Goal: Book appointment/travel/reservation

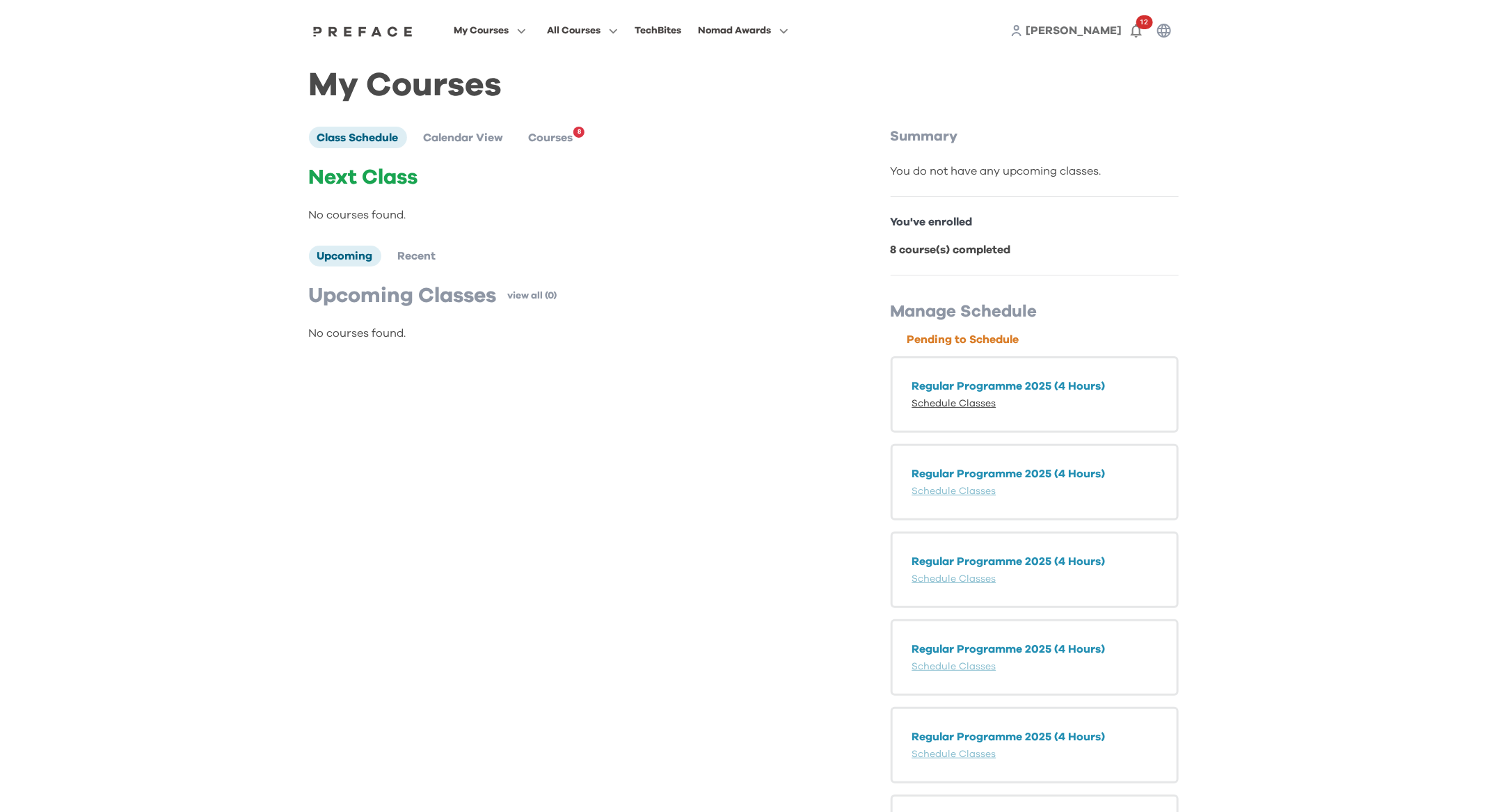
click at [958, 404] on link "Schedule Classes" at bounding box center [954, 403] width 84 height 9
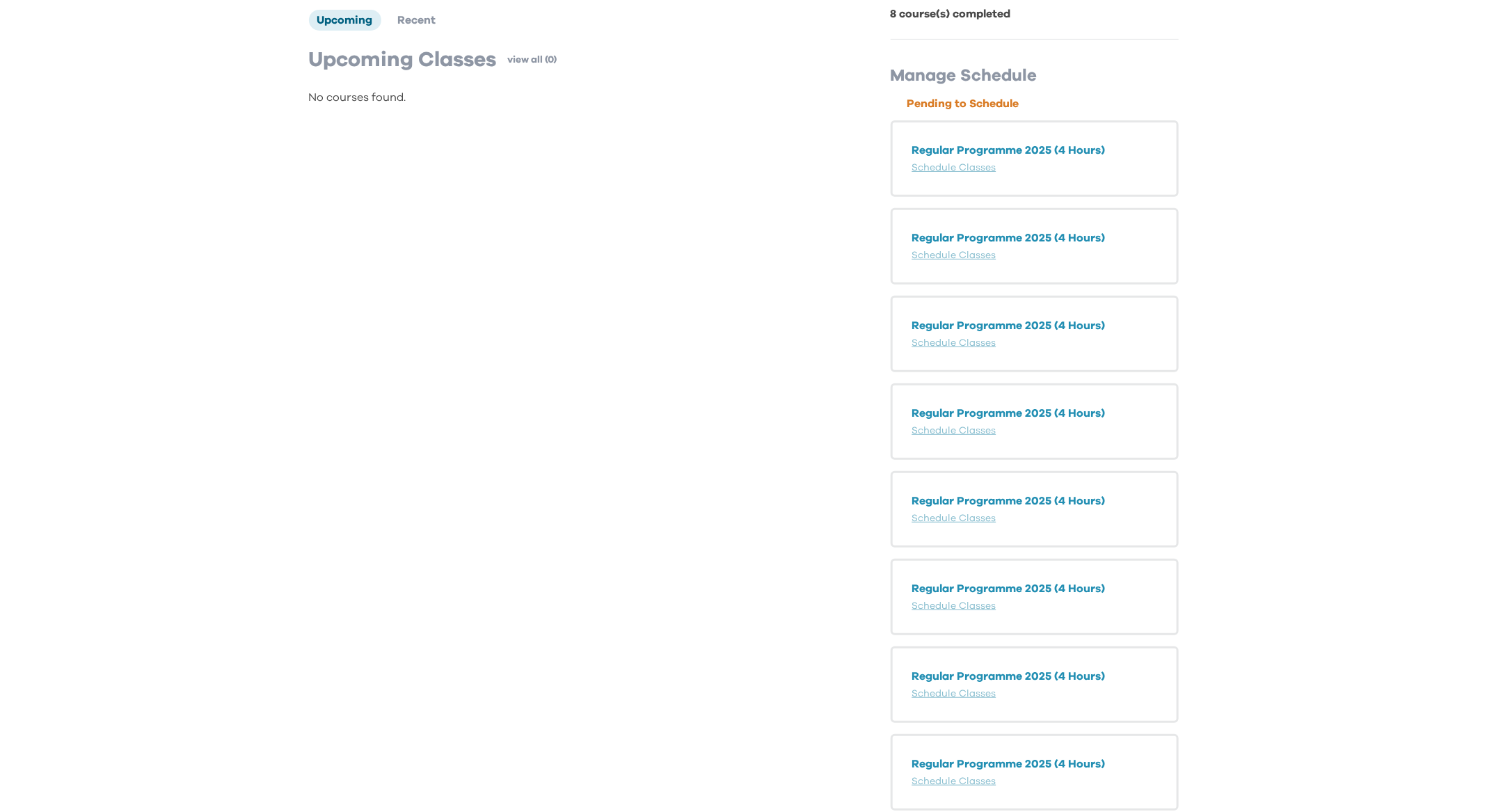
scroll to position [128, 0]
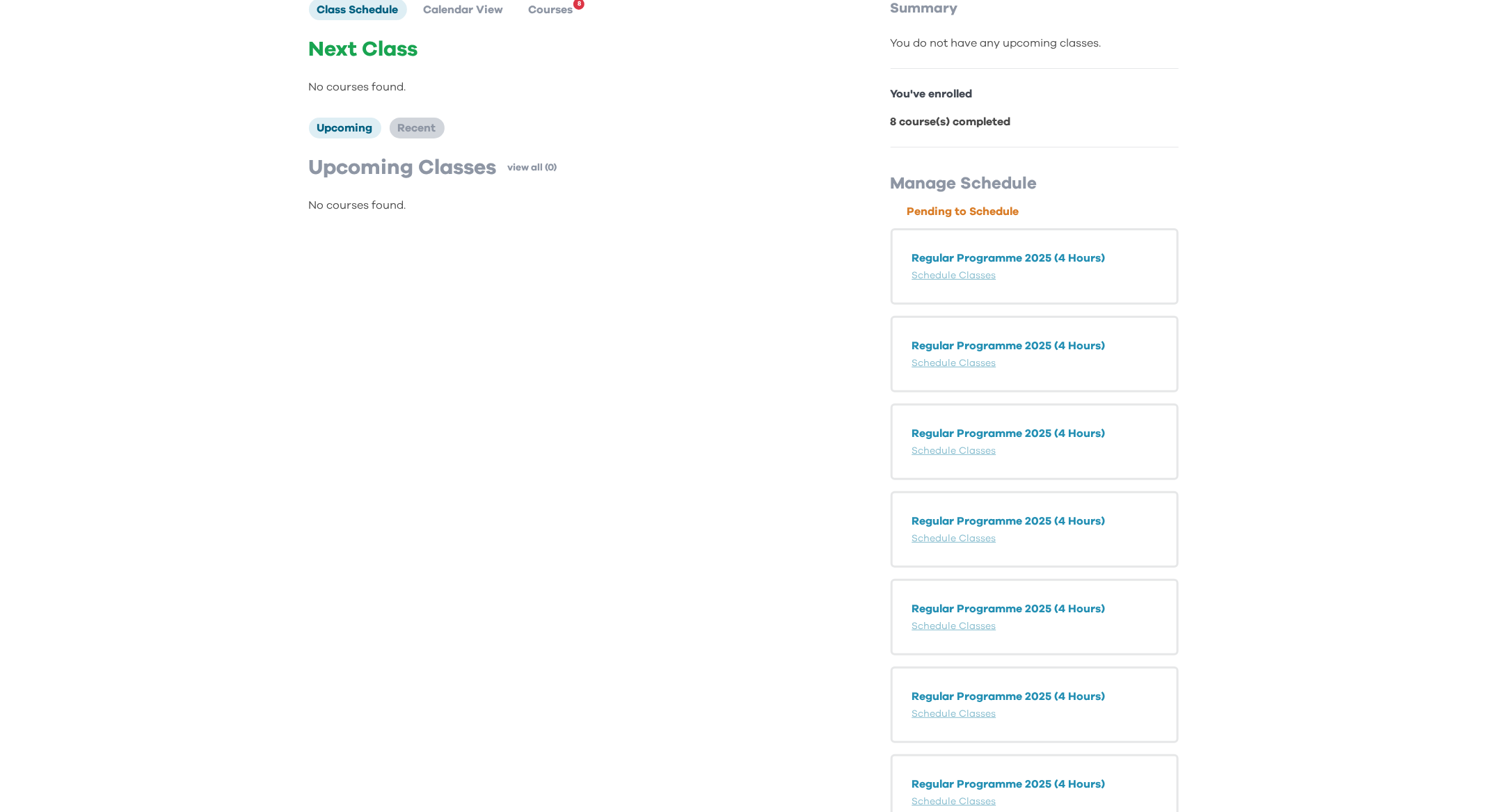
click at [416, 125] on span "Recent" at bounding box center [417, 128] width 38 height 11
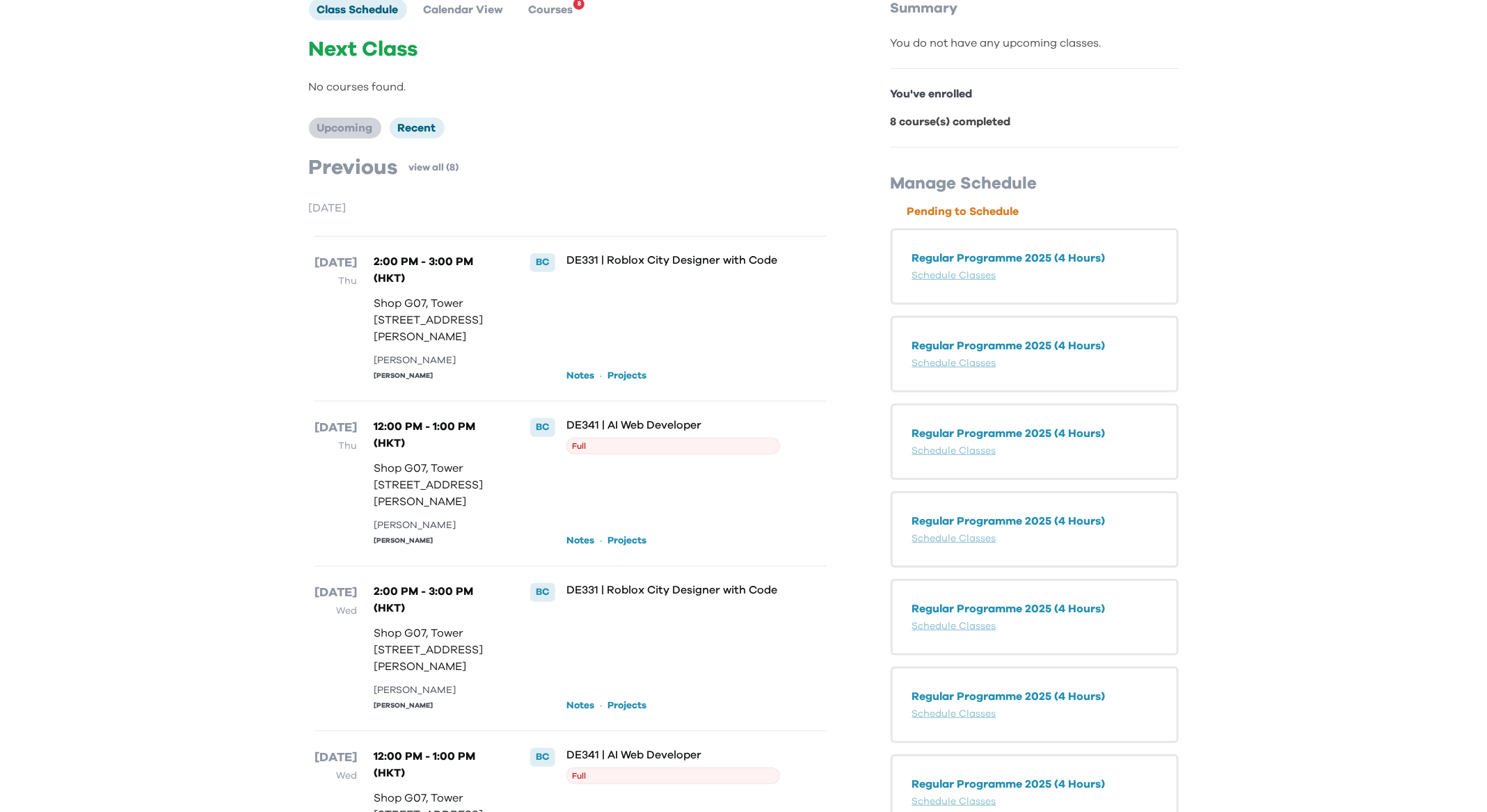
click at [350, 126] on span "Upcoming" at bounding box center [345, 128] width 56 height 11
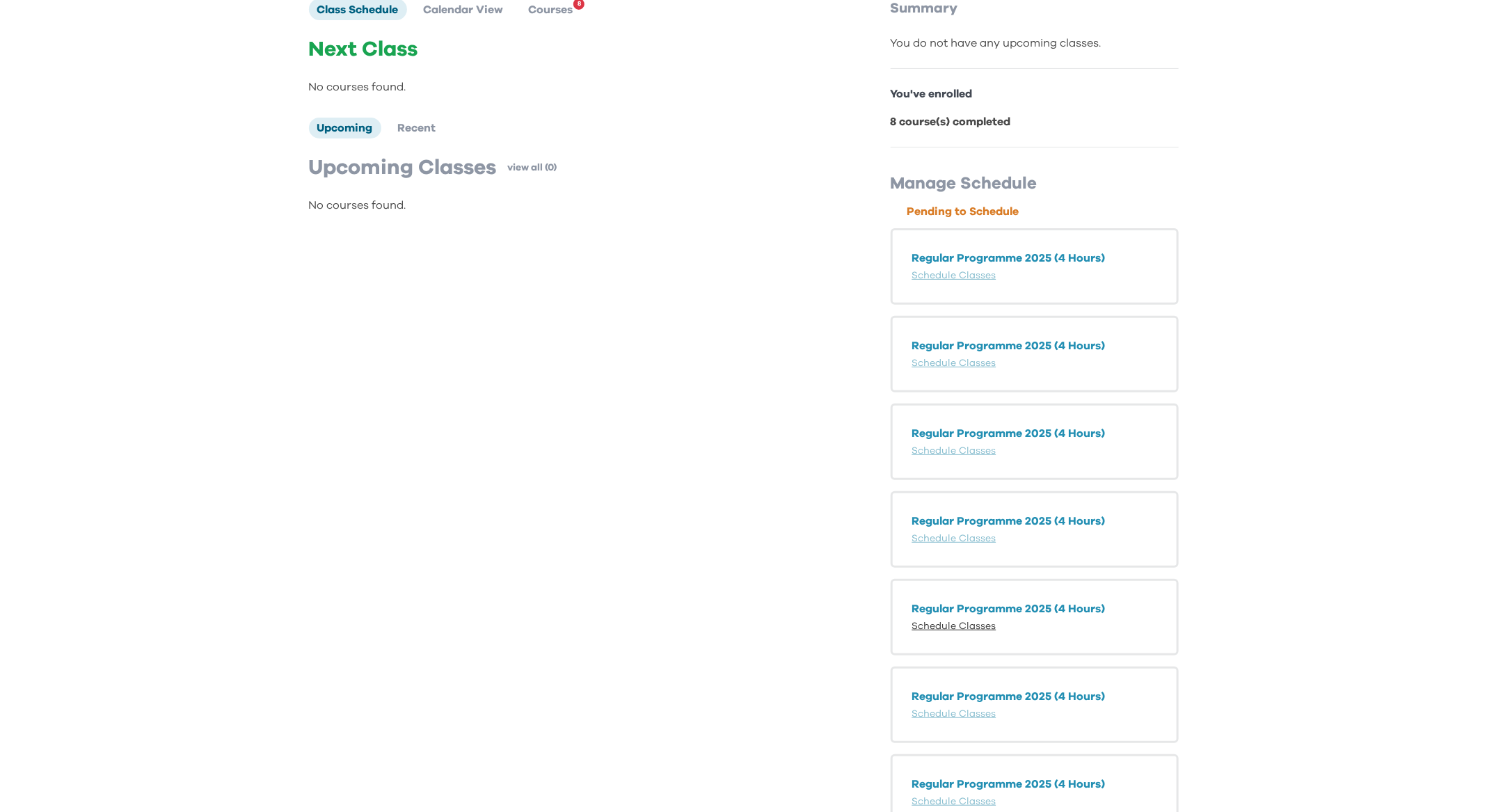
click at [971, 623] on link "Schedule Classes" at bounding box center [954, 626] width 84 height 9
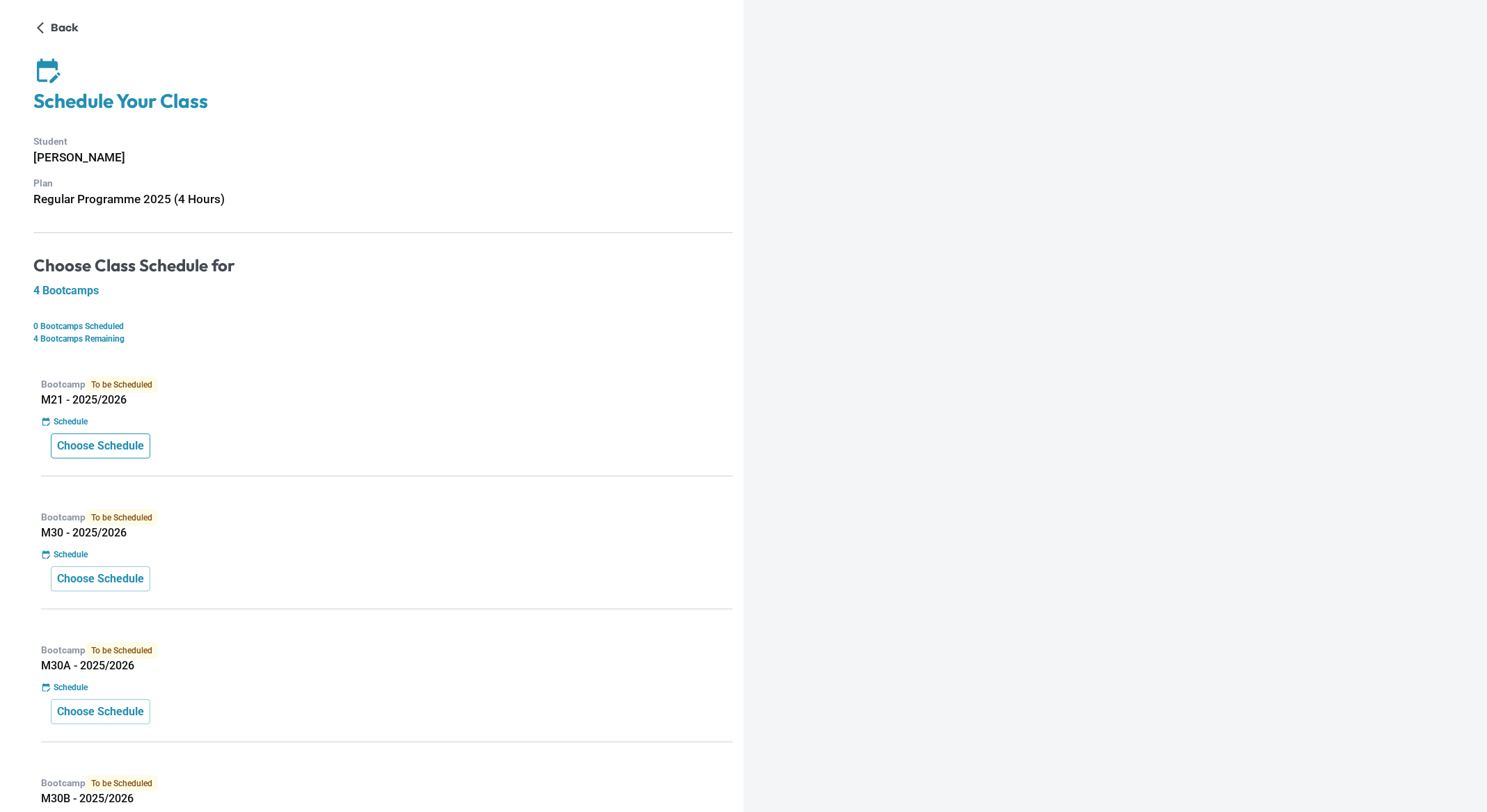
click at [125, 445] on p "Choose Schedule" at bounding box center [100, 446] width 87 height 17
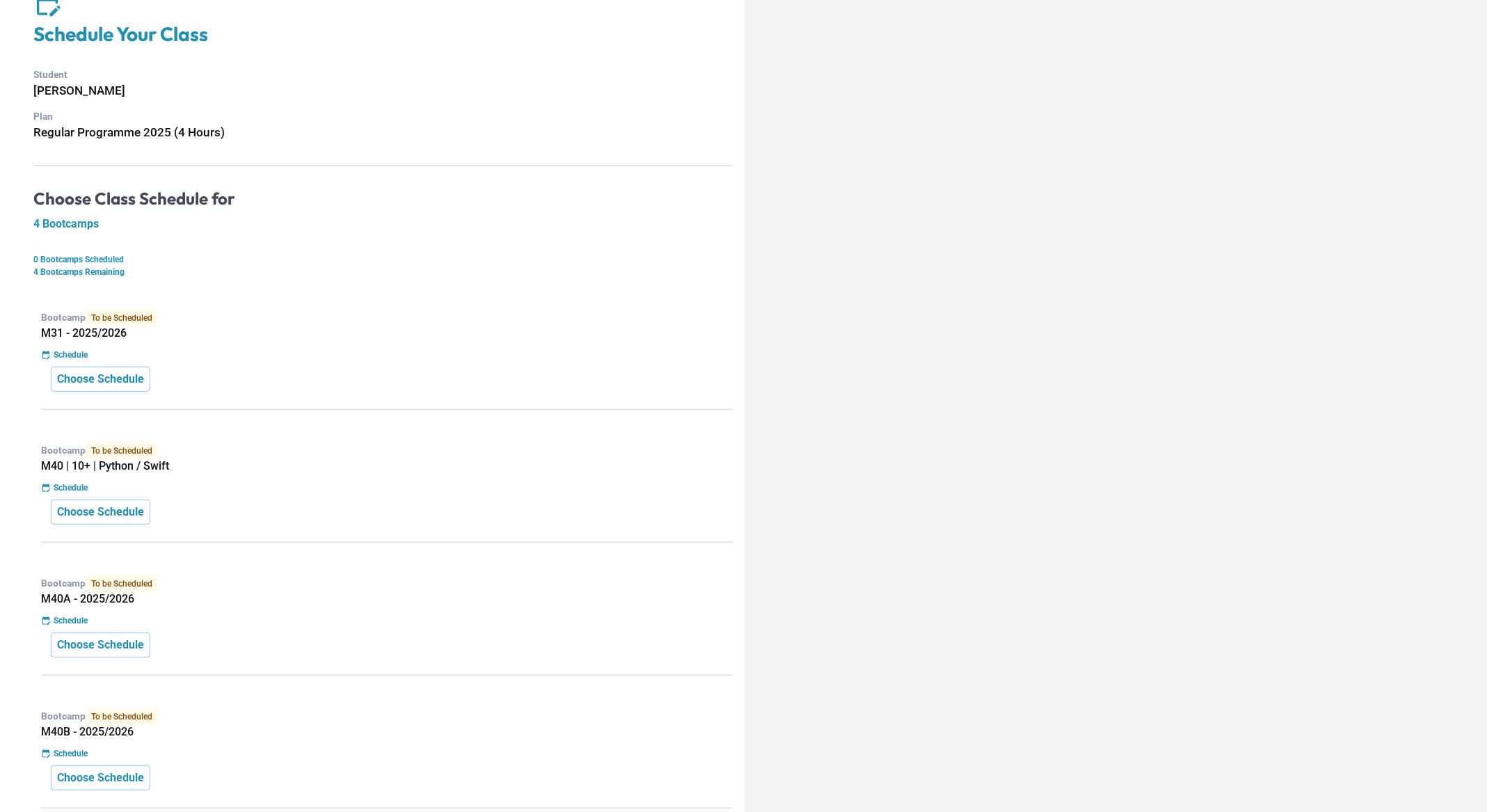
scroll to position [114, 0]
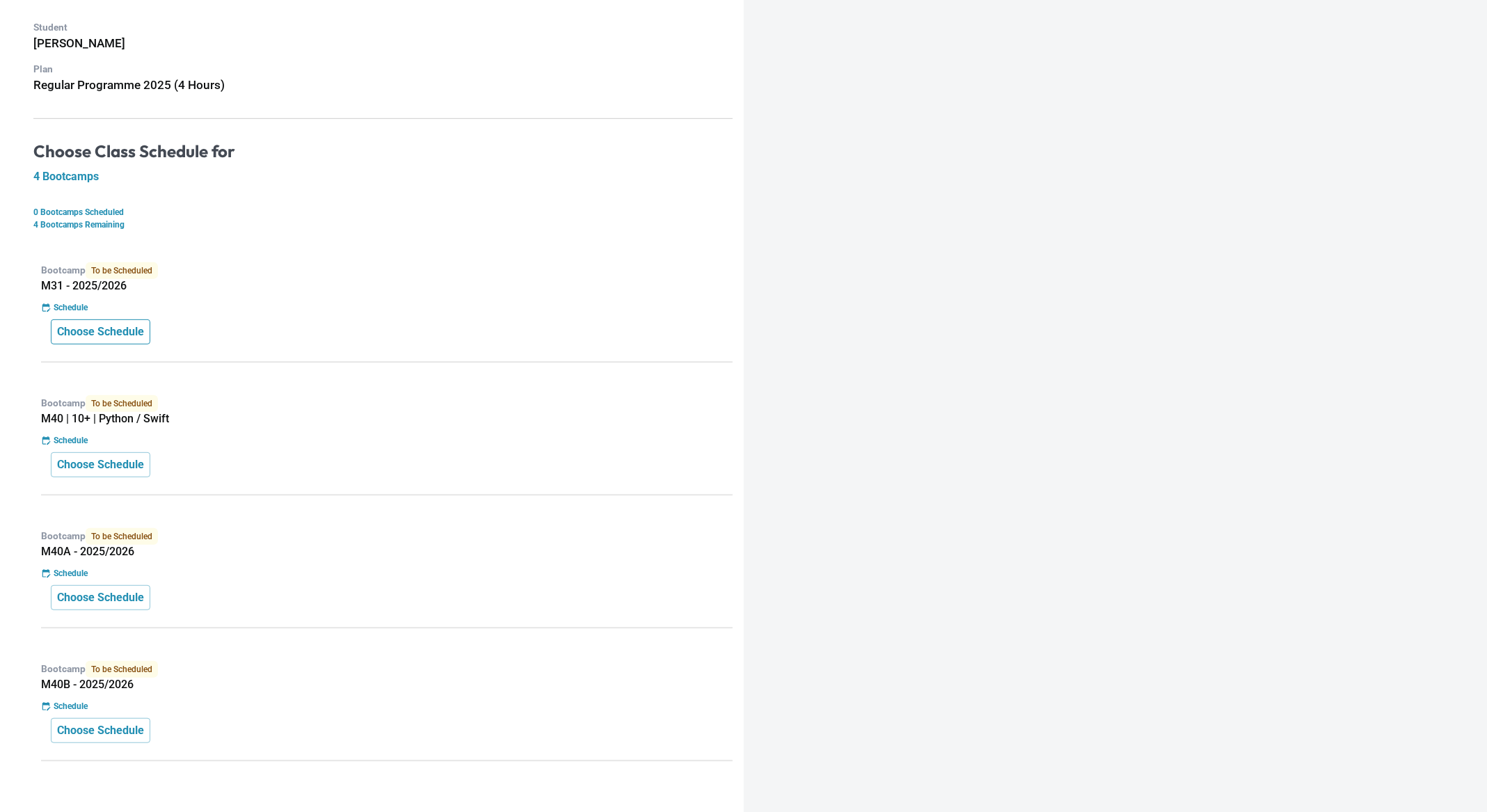
click at [110, 332] on p "Choose Schedule" at bounding box center [100, 331] width 87 height 17
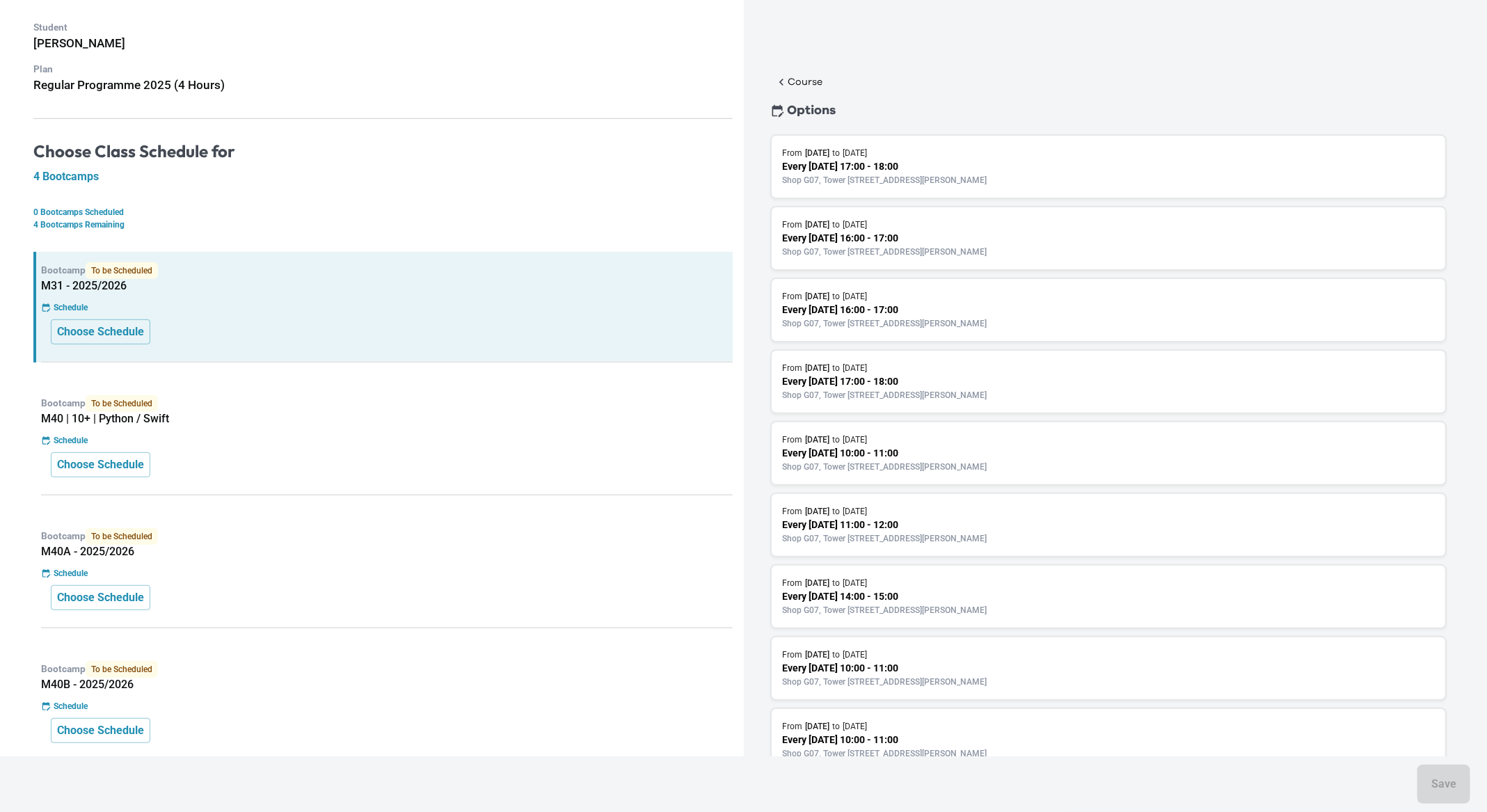
click at [923, 533] on p "Shop G07, Tower [STREET_ADDRESS][PERSON_NAME]" at bounding box center [1109, 539] width 652 height 13
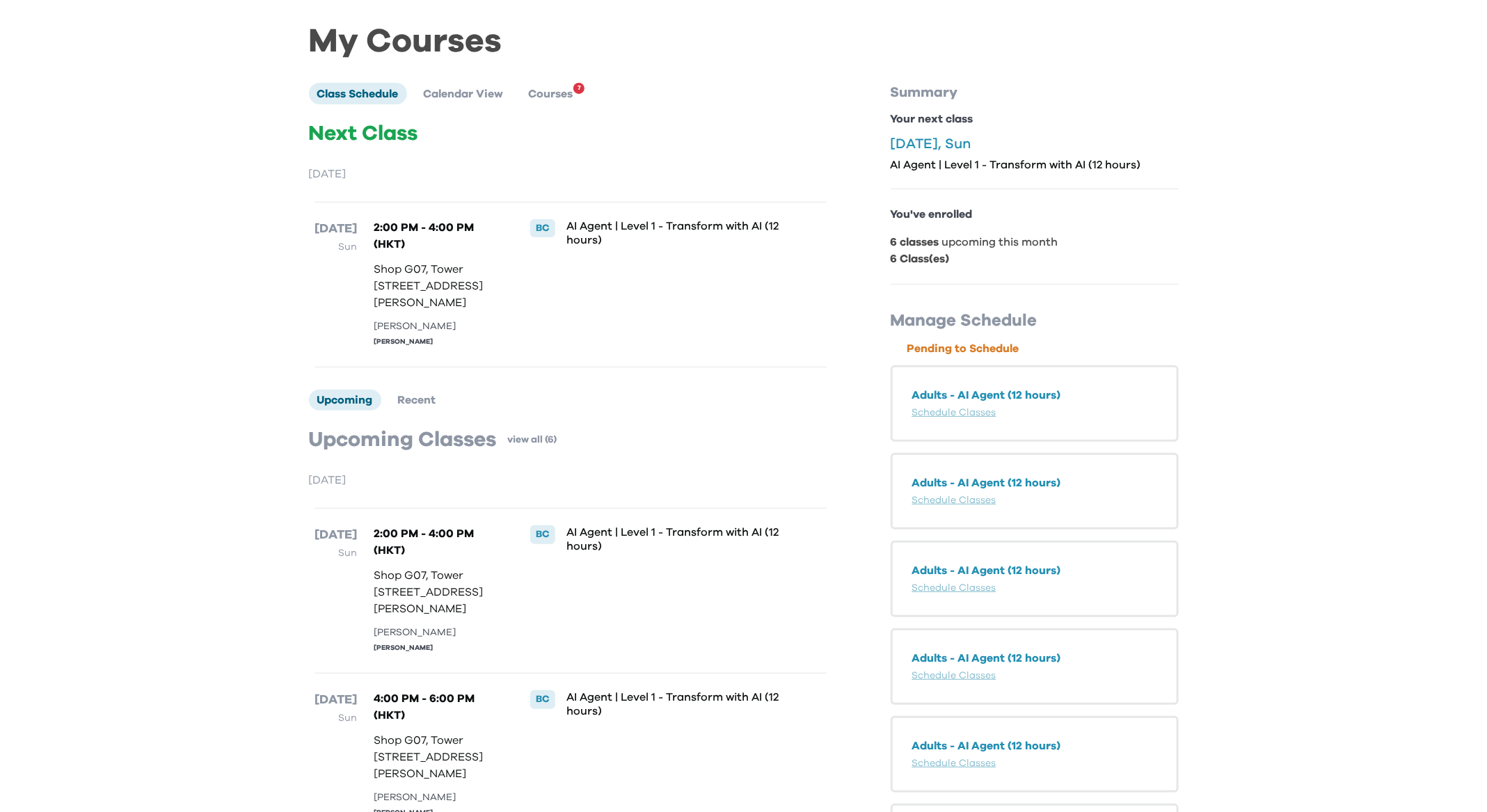
scroll to position [100, 0]
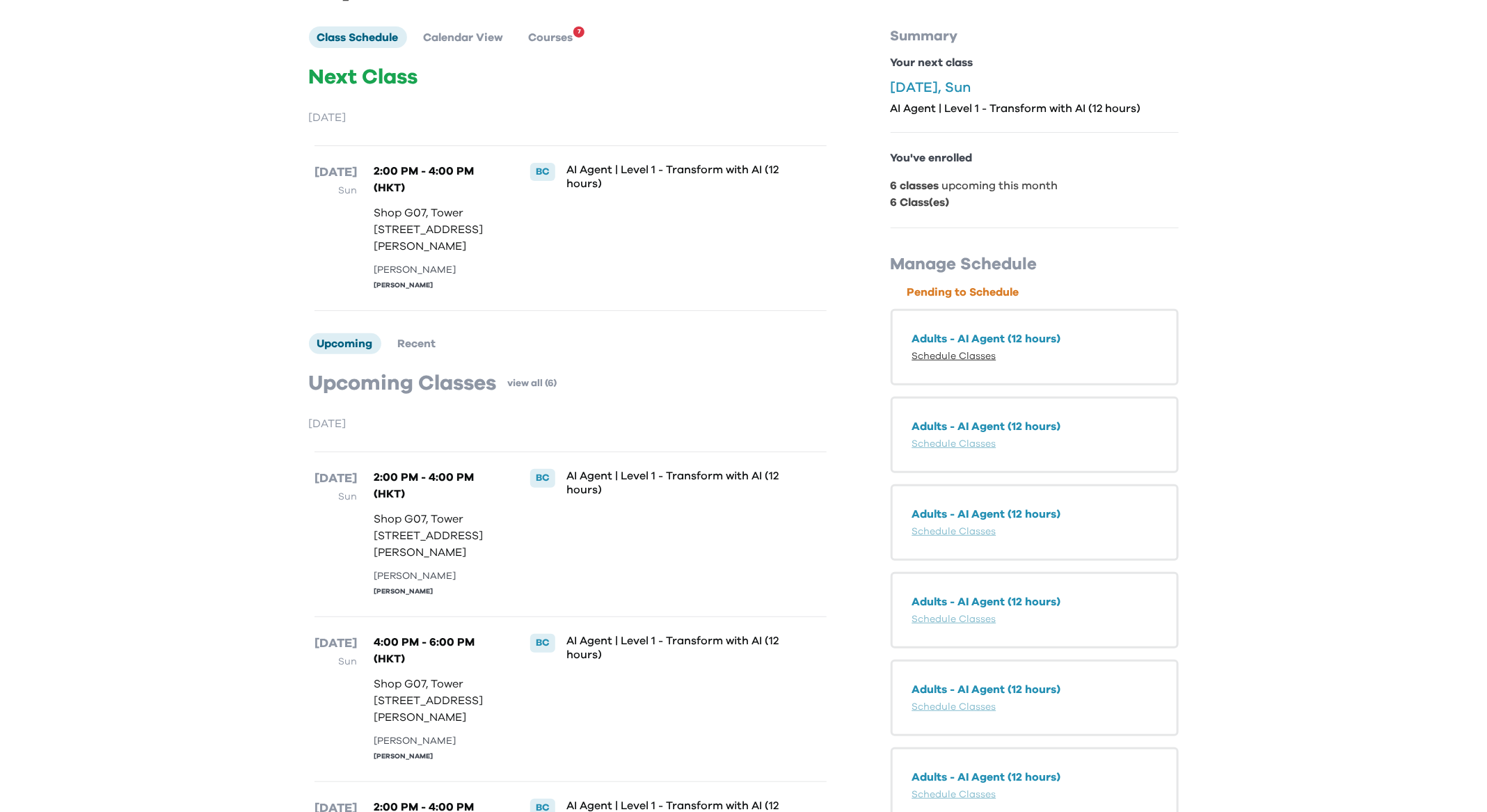
click at [962, 352] on link "Schedule Classes" at bounding box center [954, 356] width 84 height 9
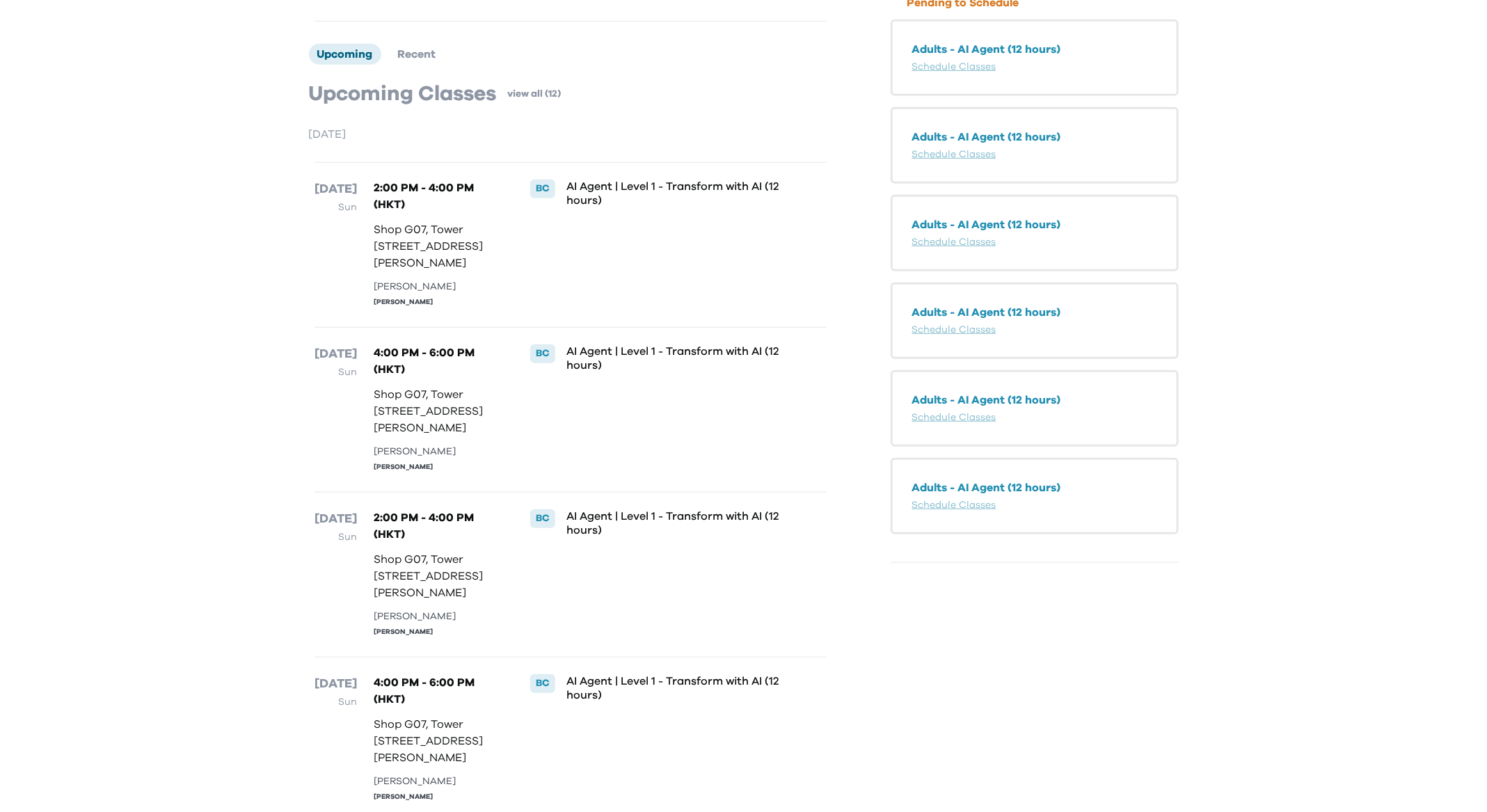
scroll to position [303, 0]
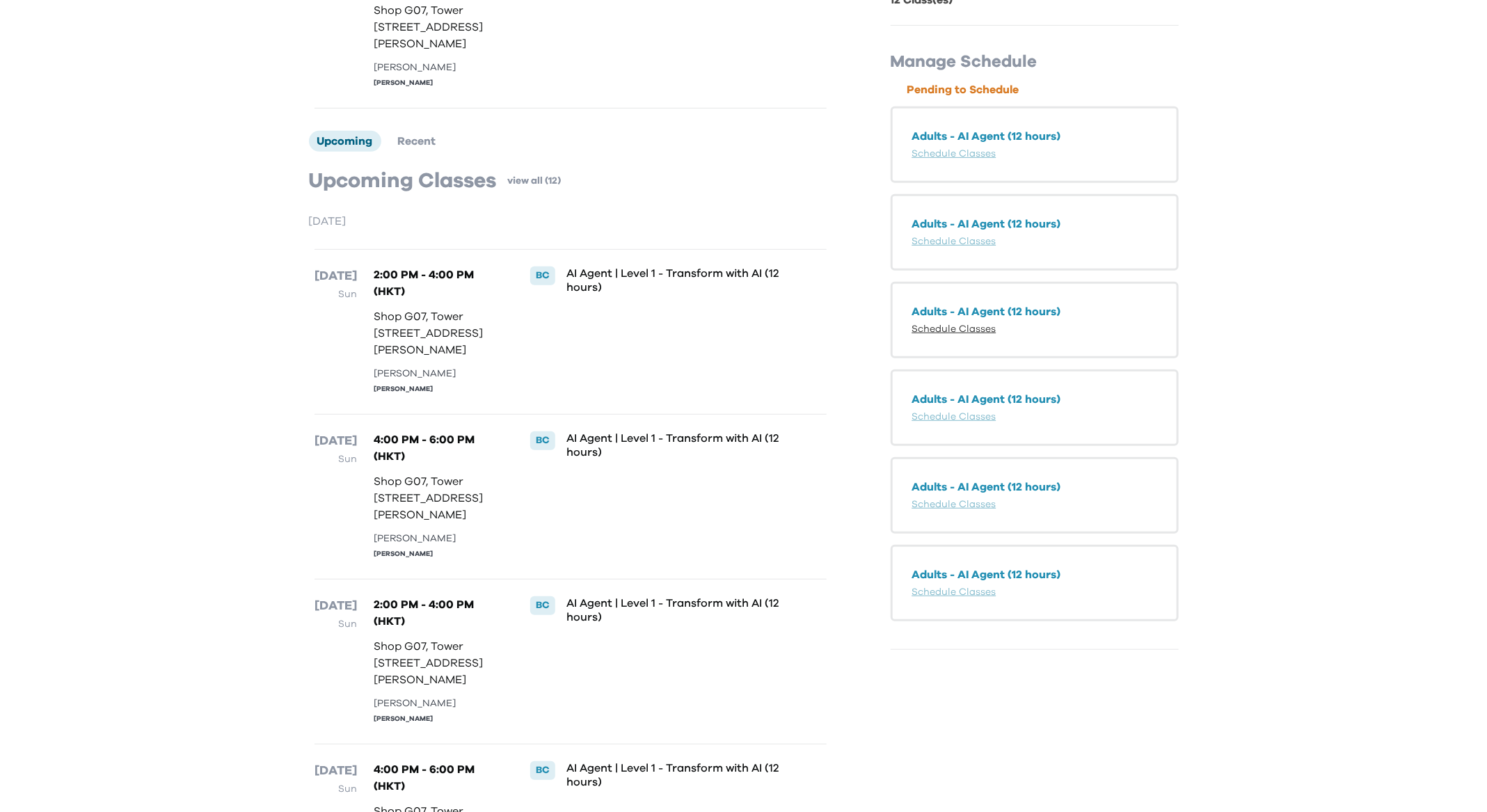
click at [964, 328] on link "Schedule Classes" at bounding box center [954, 329] width 84 height 9
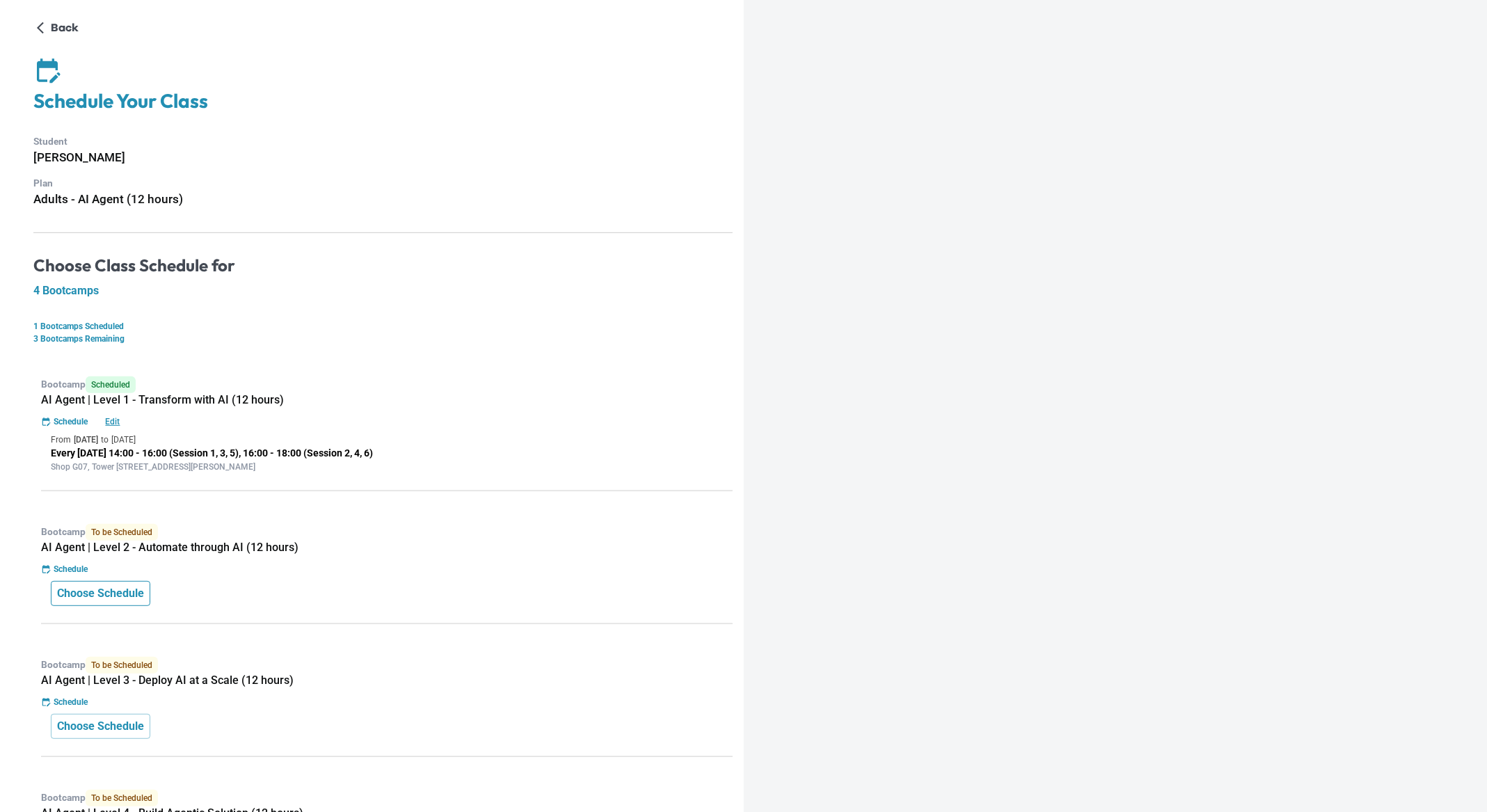
click at [130, 593] on p "Choose Schedule" at bounding box center [100, 593] width 87 height 17
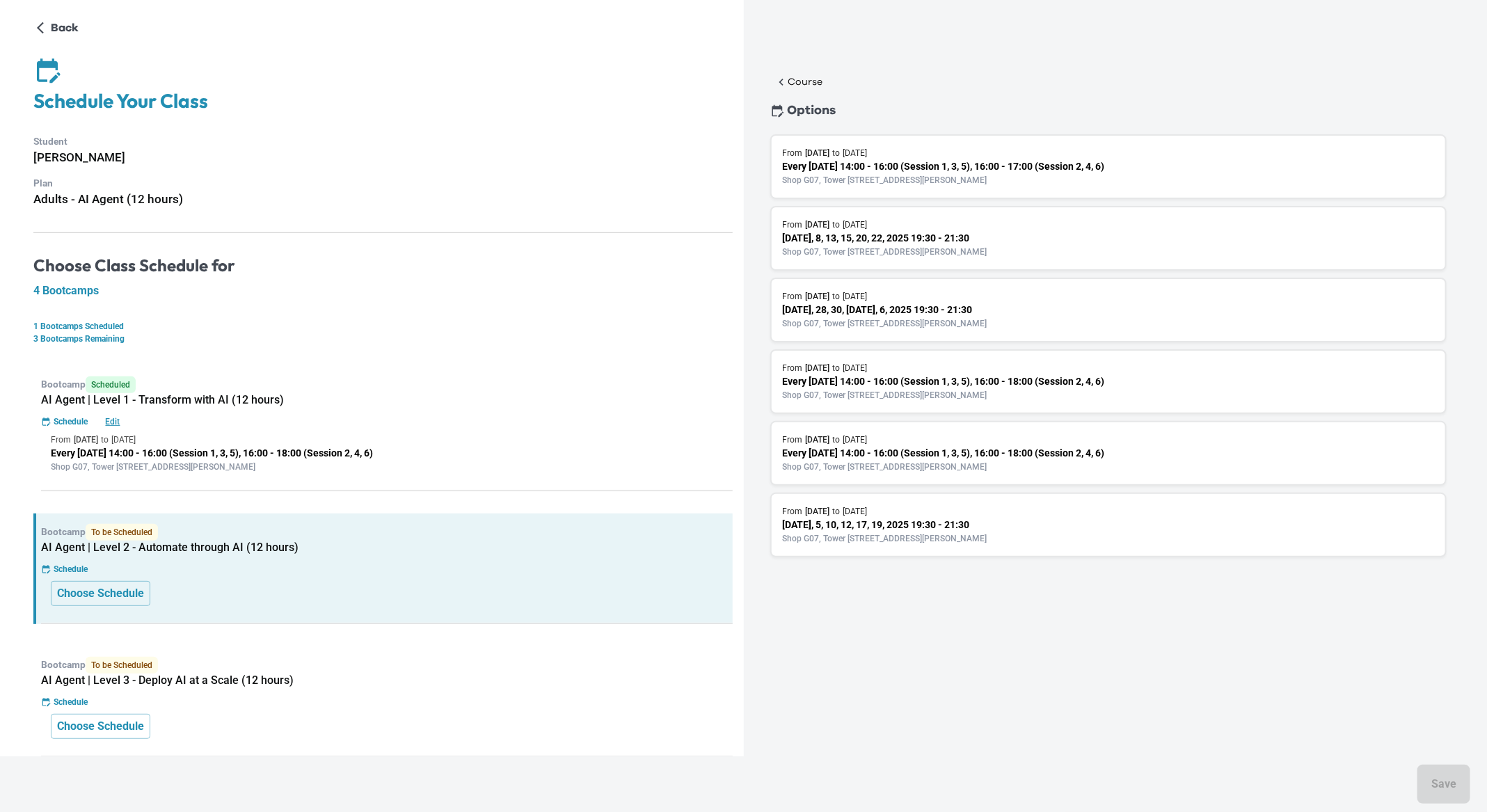
click at [863, 399] on p "Shop G07, Tower [STREET_ADDRESS][PERSON_NAME]" at bounding box center [1109, 395] width 652 height 13
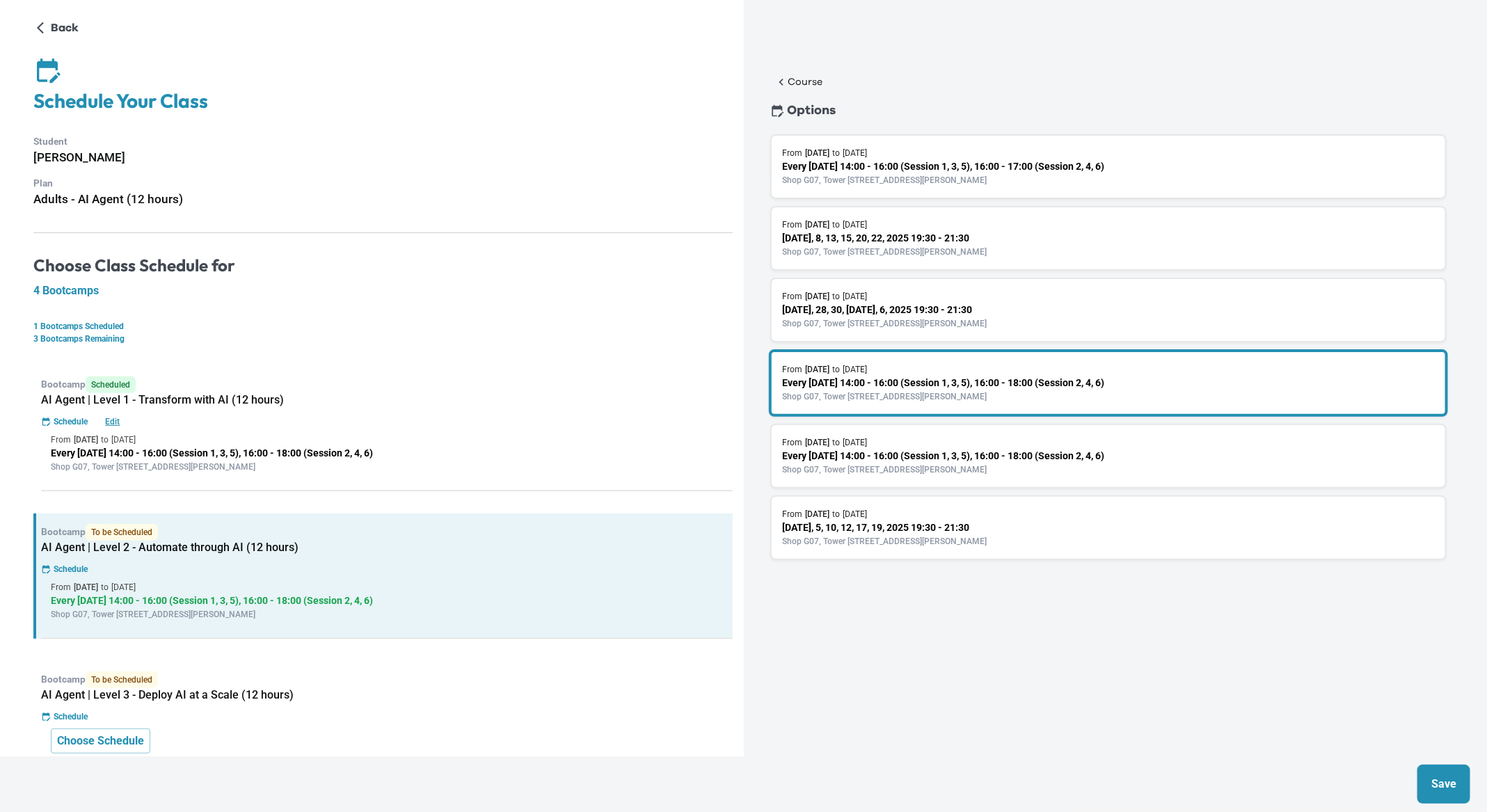
click at [1446, 785] on p "Save" at bounding box center [1444, 784] width 25 height 17
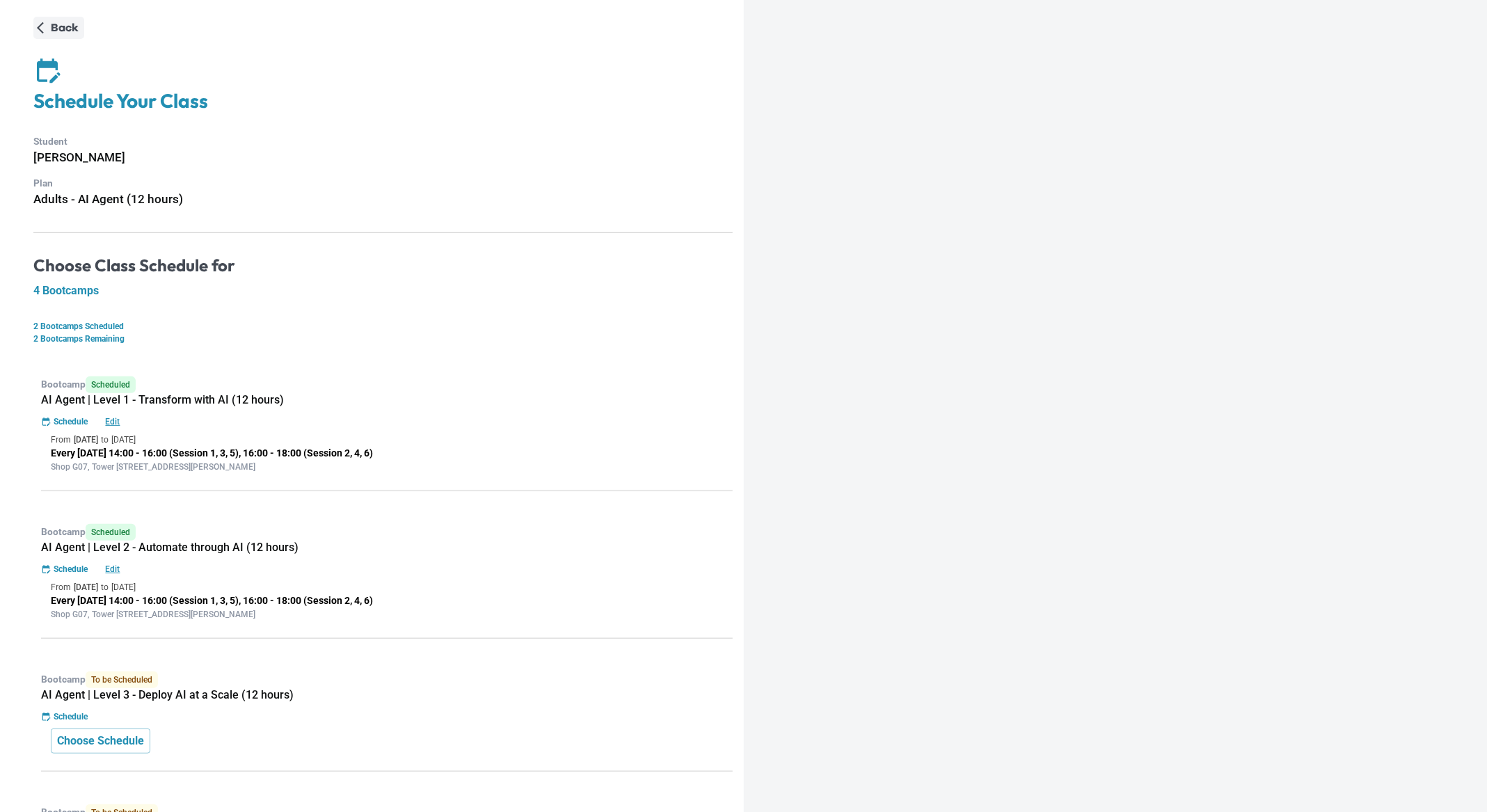
click at [52, 31] on p "Back" at bounding box center [64, 28] width 28 height 17
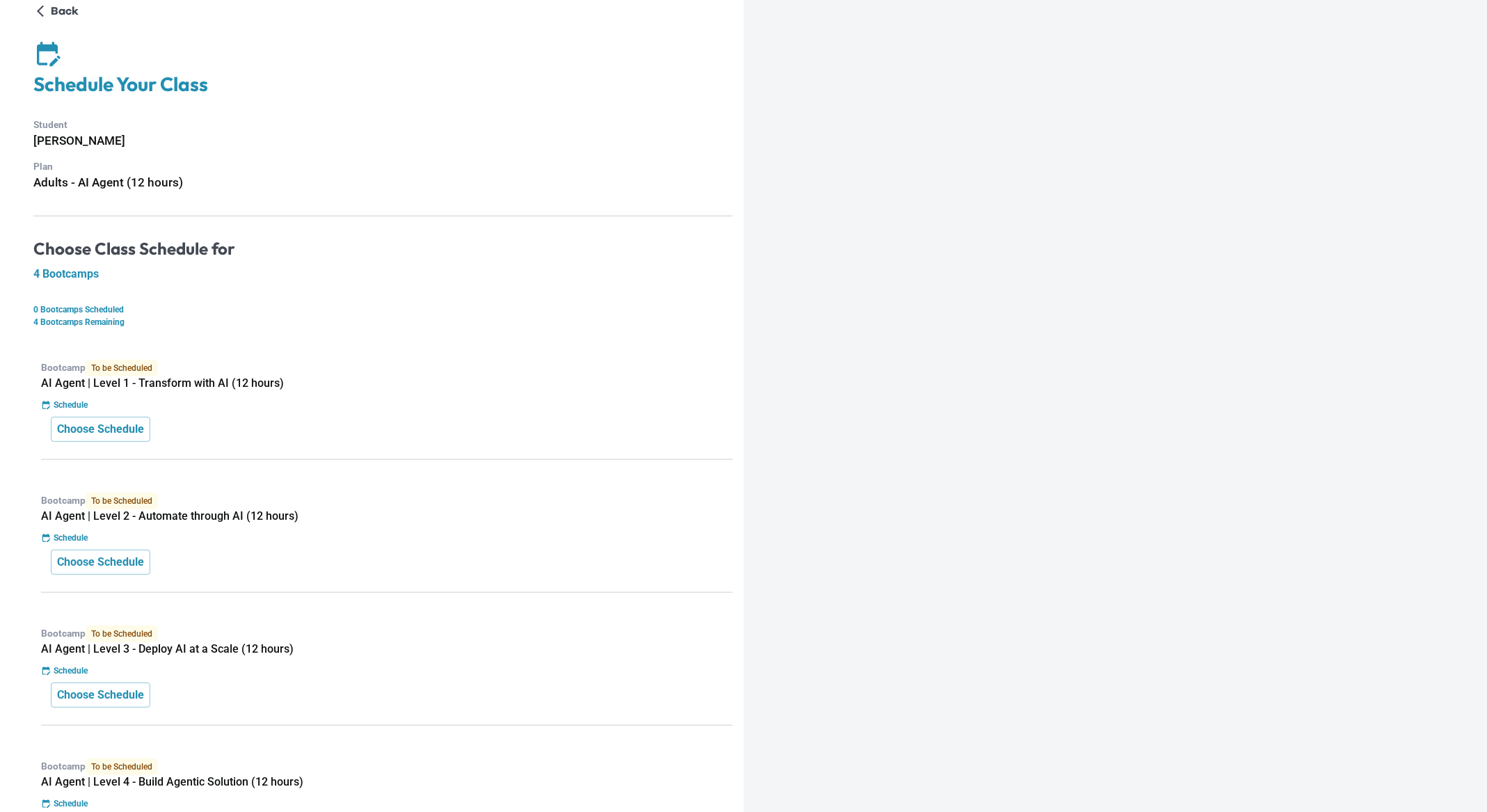
scroll to position [37, 0]
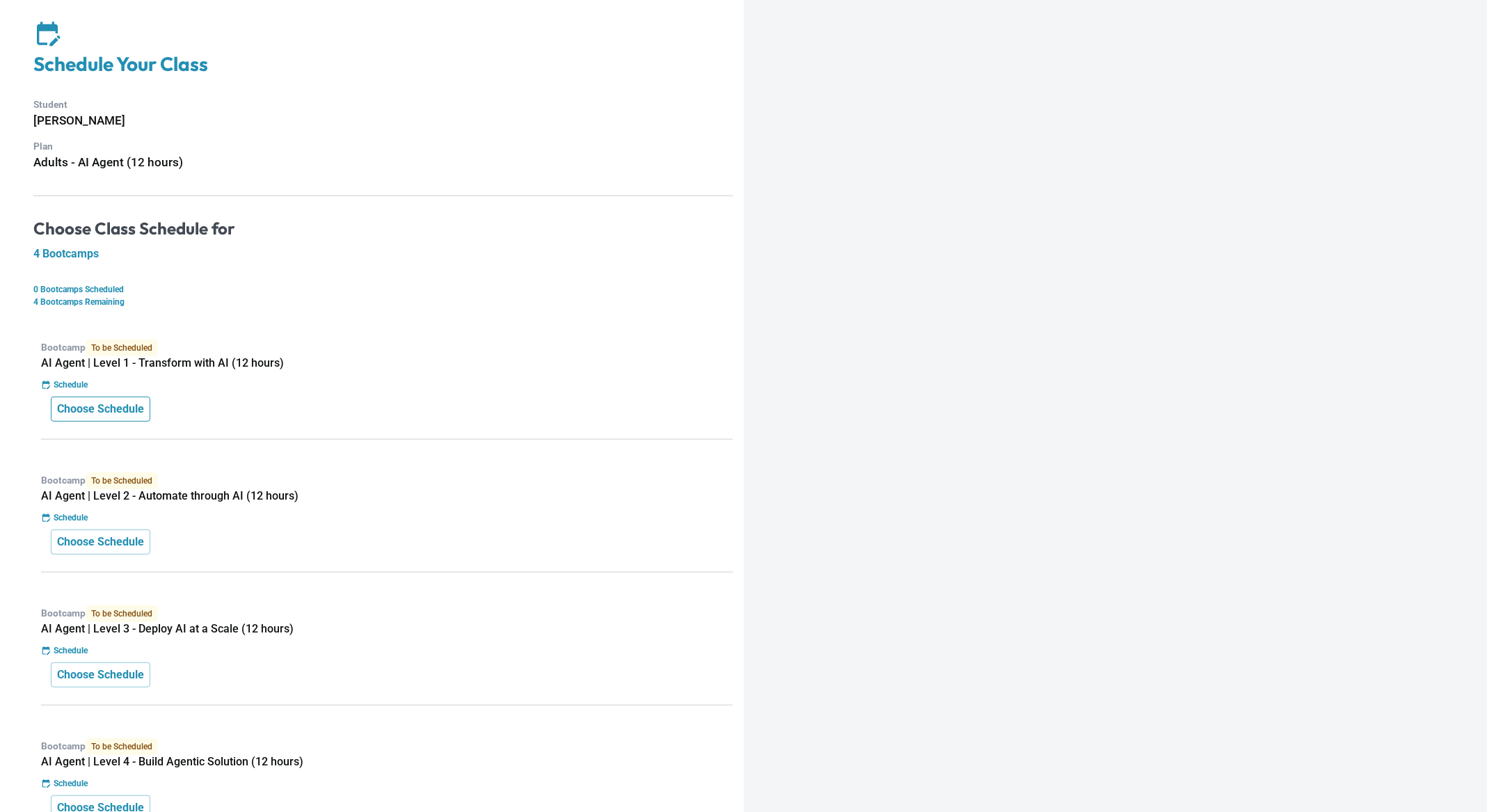
click at [118, 413] on p "Choose Schedule" at bounding box center [100, 409] width 87 height 17
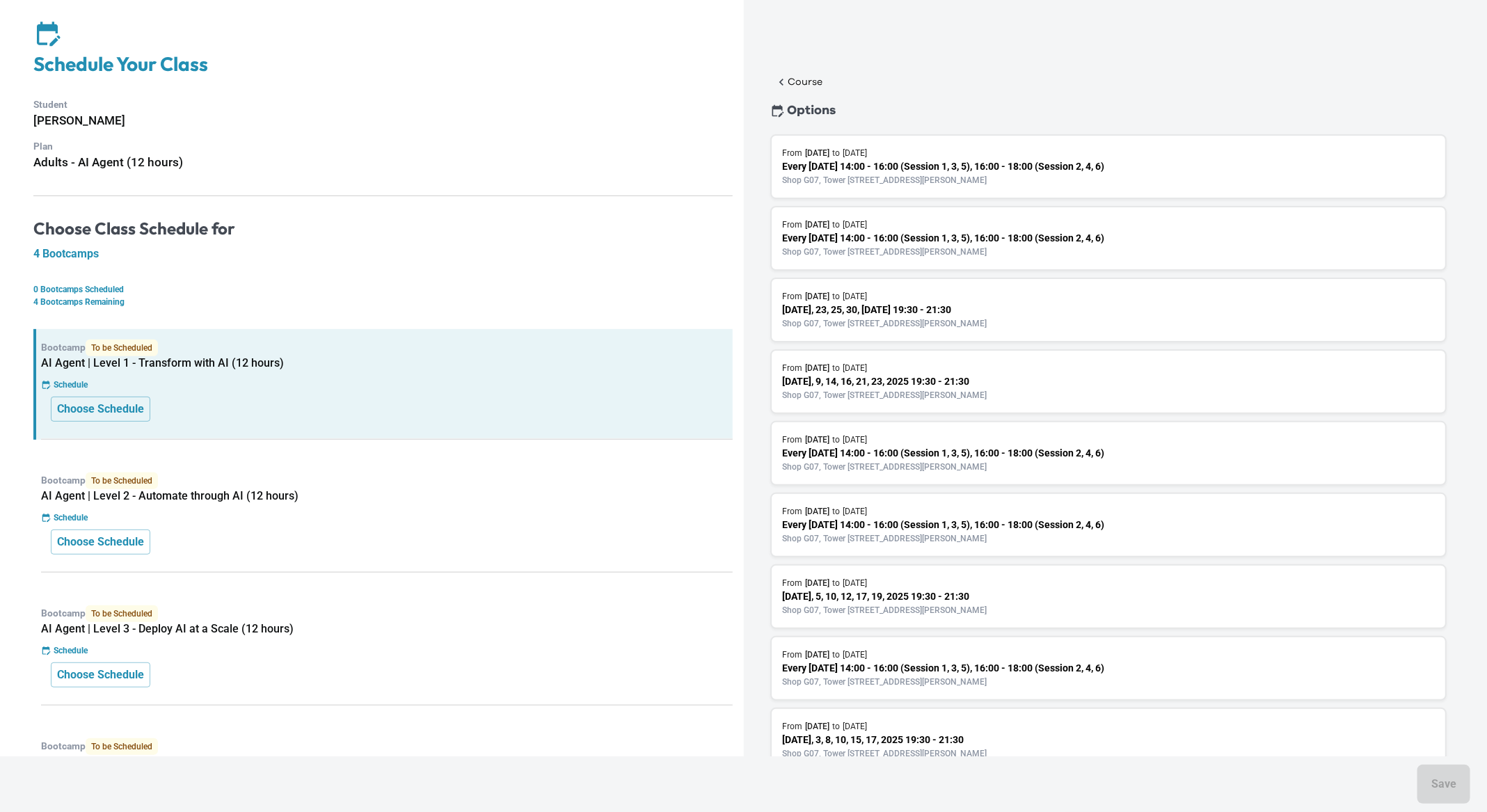
click at [830, 258] on div "From [DATE] to [DATE] Every [DATE] 14:00 - 16:00 (Session 1, 3, 5), 16:00 - 18:…" at bounding box center [1109, 238] width 677 height 65
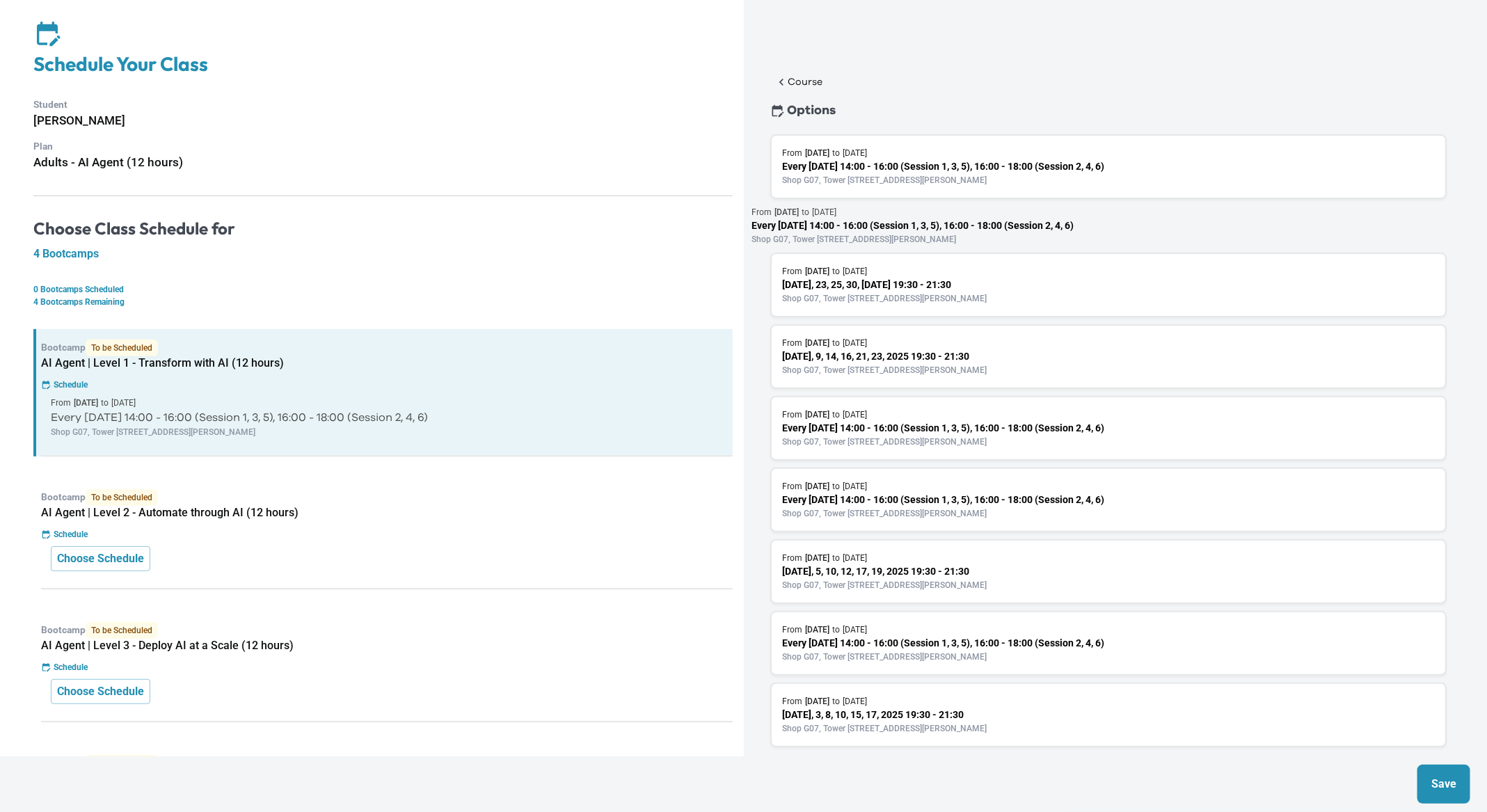
click at [851, 185] on p "Shop G07, Tower [STREET_ADDRESS][PERSON_NAME]" at bounding box center [1109, 180] width 652 height 13
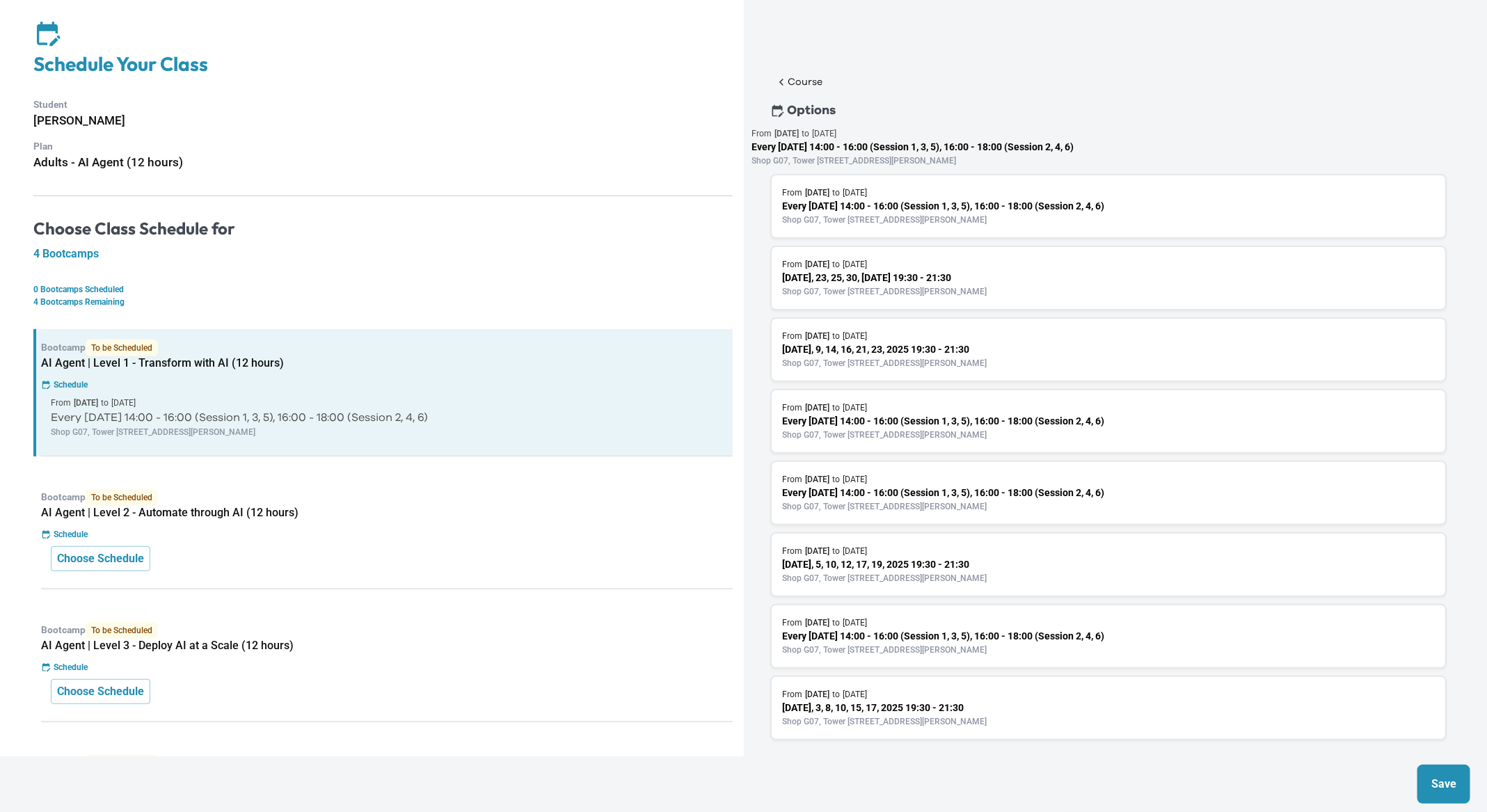
click at [833, 214] on p "Every [DATE] 14:00 - 16:00 (Session 1, 3, 5), 16:00 - 18:00 (Session 2, 4, 6)" at bounding box center [1109, 206] width 652 height 15
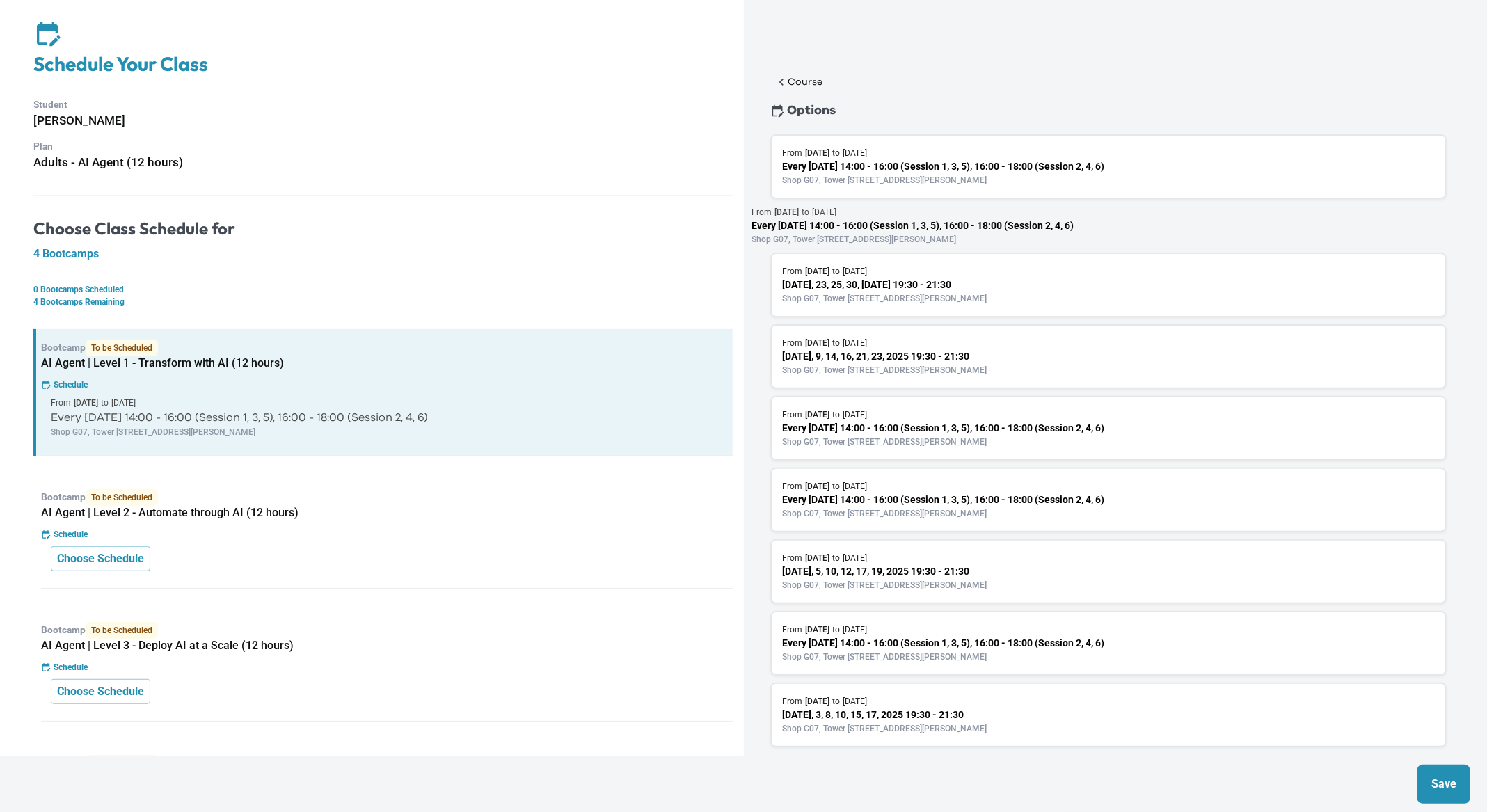
click at [856, 185] on p "Shop G07, Tower [STREET_ADDRESS][PERSON_NAME]" at bounding box center [1109, 180] width 652 height 13
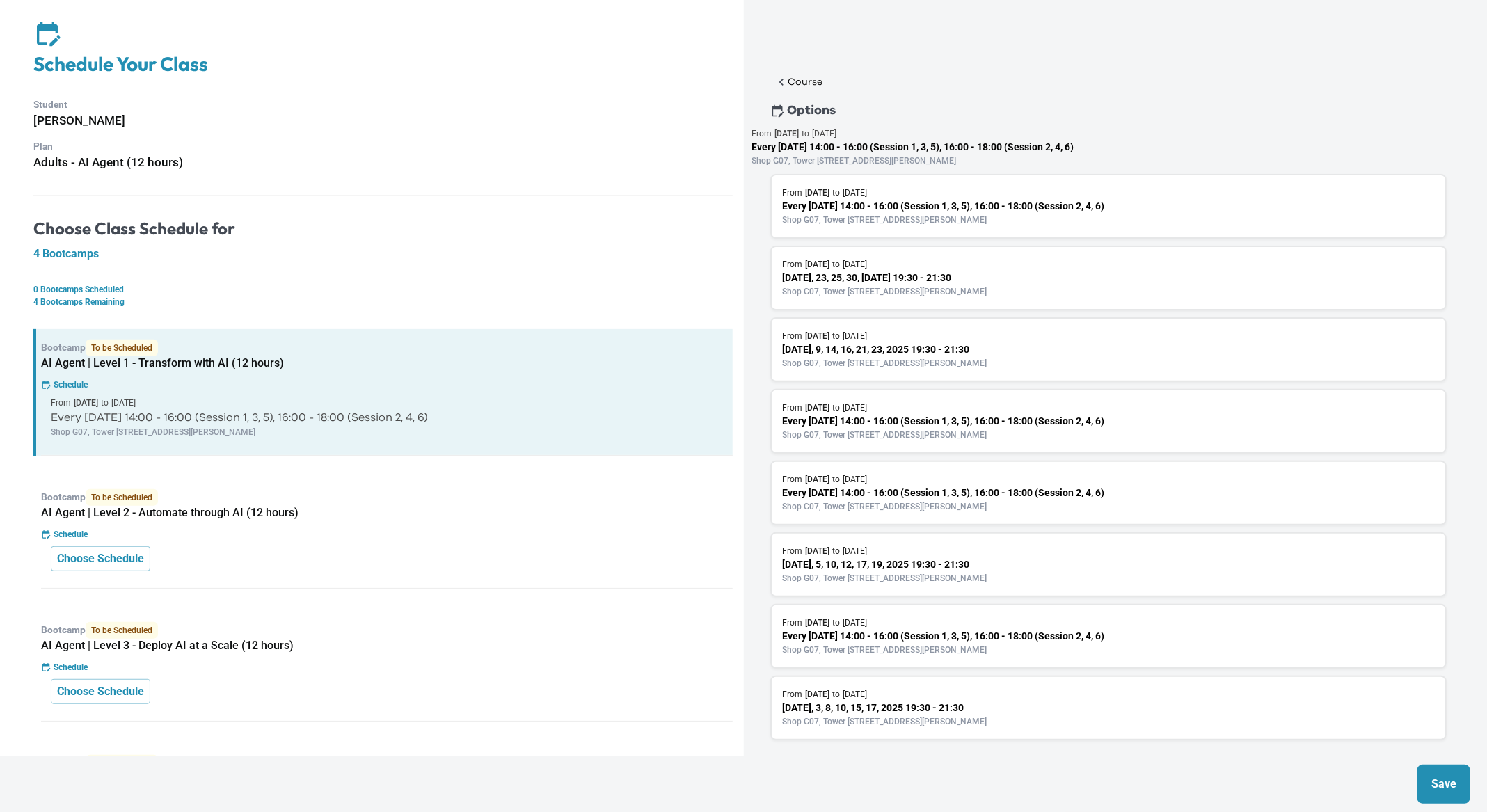
click at [823, 238] on div "From [DATE] to [DATE] Every [DATE] 14:00 - 16:00 (Session 1, 3, 5), 16:00 - 18:…" at bounding box center [1109, 206] width 677 height 65
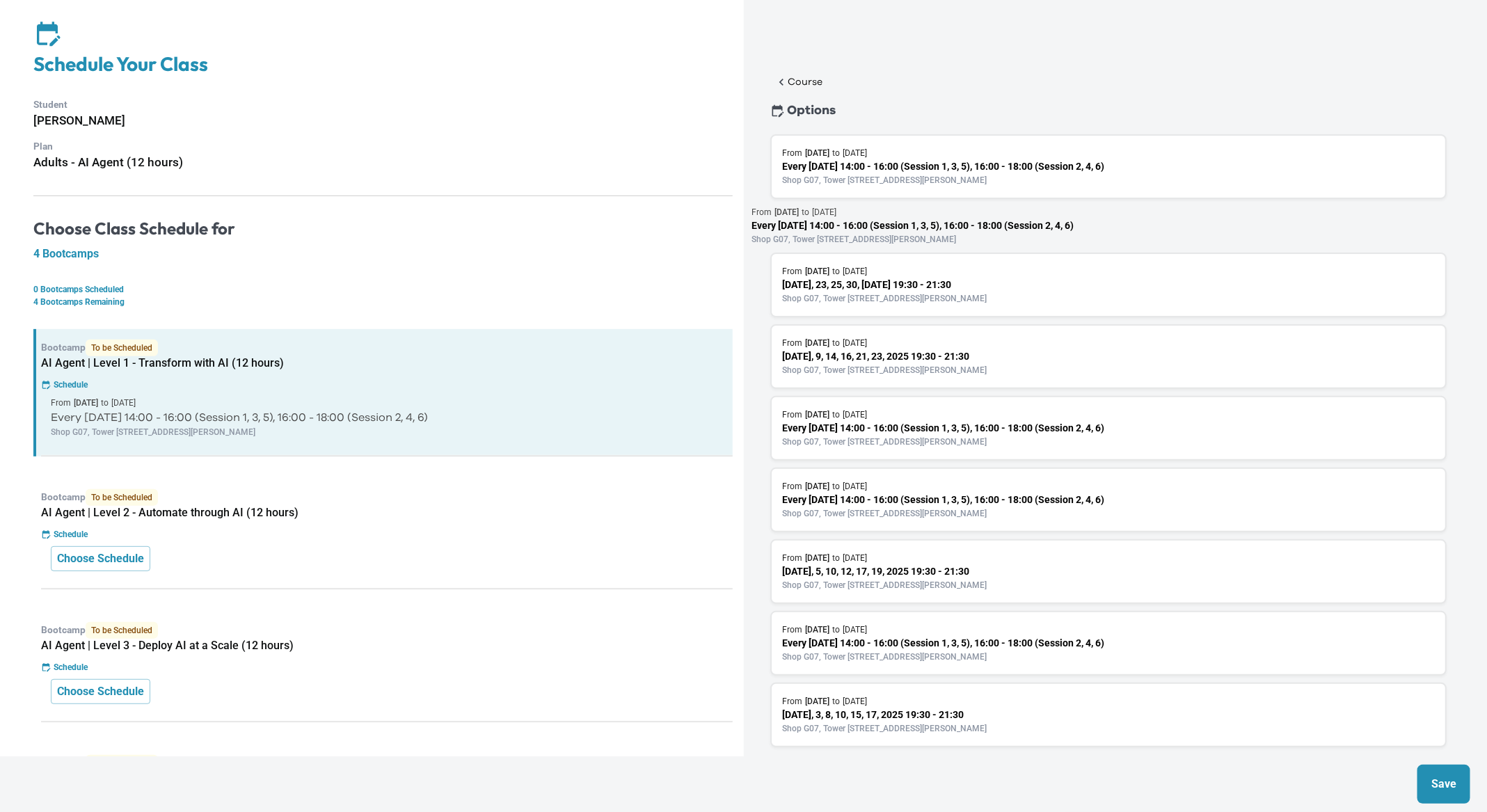
click at [869, 163] on p "Every [DATE] 14:00 - 16:00 (Session 1, 3, 5), 16:00 - 18:00 (Session 2, 4, 6)" at bounding box center [1109, 167] width 652 height 15
